Goal: Transaction & Acquisition: Book appointment/travel/reservation

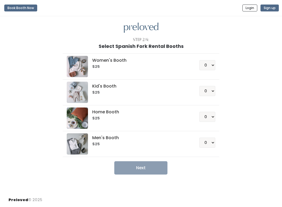
click at [254, 54] on div "Women's Booth $25 0 1 2 3 4 Kid's Booth $25 0 1 2 3 4 0" at bounding box center [141, 111] width 245 height 125
click at [250, 9] on button "Login" at bounding box center [249, 8] width 15 height 7
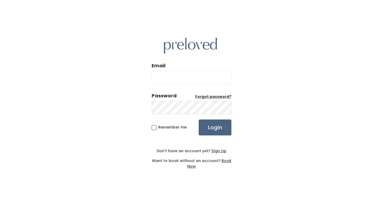
type input "[EMAIL_ADDRESS][DOMAIN_NAME]"
click at [212, 126] on input "Login" at bounding box center [215, 127] width 33 height 16
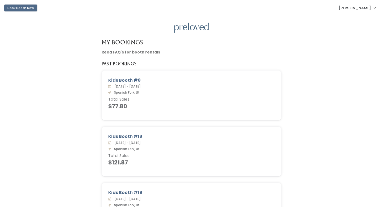
click at [28, 10] on button "Book Booth Now" at bounding box center [20, 8] width 33 height 7
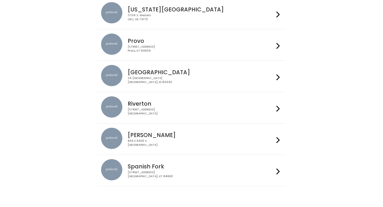
scroll to position [196, 0]
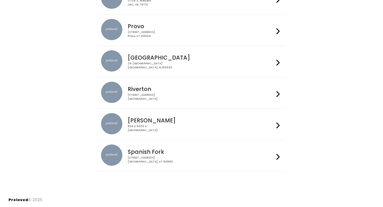
click at [166, 151] on h4 "Spanish Fork" at bounding box center [201, 152] width 146 height 6
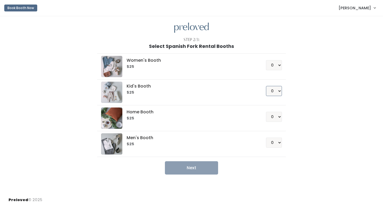
click at [279, 89] on select "0 1 2 3 4" at bounding box center [274, 91] width 16 height 10
select select "1"
click at [266, 86] on select "0 1 2 3 4" at bounding box center [274, 91] width 16 height 10
click at [202, 165] on button "Next" at bounding box center [191, 167] width 53 height 13
click at [199, 169] on button "Next" at bounding box center [191, 167] width 53 height 13
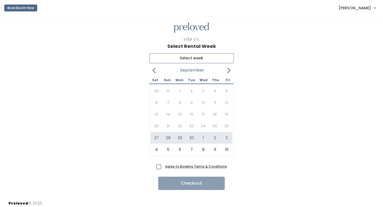
type input "September 27 to October 3"
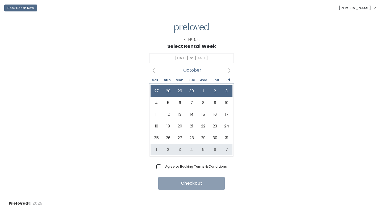
click at [163, 166] on span "Agree to Booking Terms & Conditions" at bounding box center [195, 166] width 64 height 5
click at [163, 166] on input "Agree to Booking Terms & Conditions" at bounding box center [164, 165] width 3 height 3
checkbox input "true"
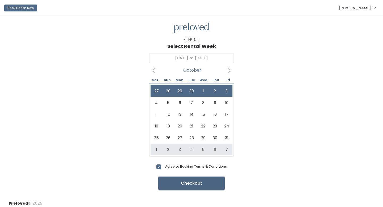
click at [170, 186] on button "Checkout" at bounding box center [191, 183] width 66 height 13
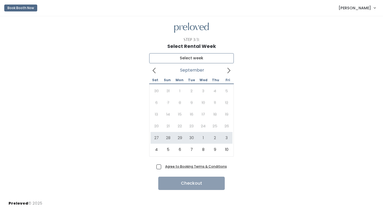
type input "[DATE] to [DATE]"
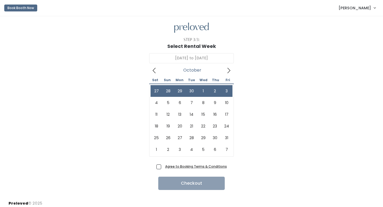
click at [163, 165] on span "Agree to Booking Terms & Conditions" at bounding box center [195, 166] width 64 height 5
click at [163, 165] on input "Agree to Booking Terms & Conditions" at bounding box center [164, 165] width 3 height 3
checkbox input "true"
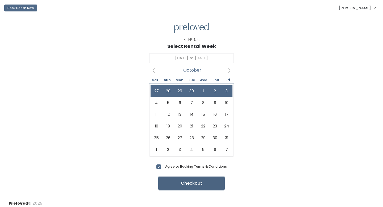
click at [191, 186] on button "Checkout" at bounding box center [191, 183] width 66 height 13
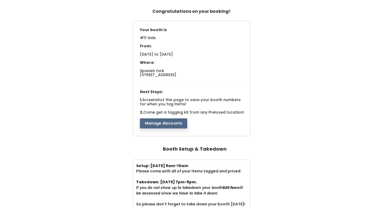
scroll to position [30, 0]
